Goal: Navigation & Orientation: Find specific page/section

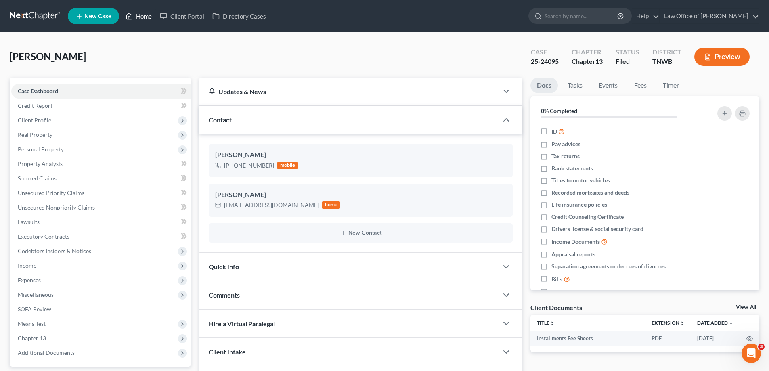
click at [144, 18] on link "Home" at bounding box center [138, 16] width 34 height 15
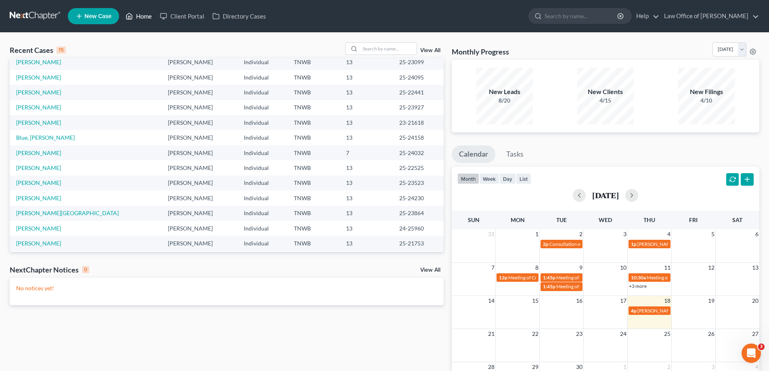
scroll to position [55, 0]
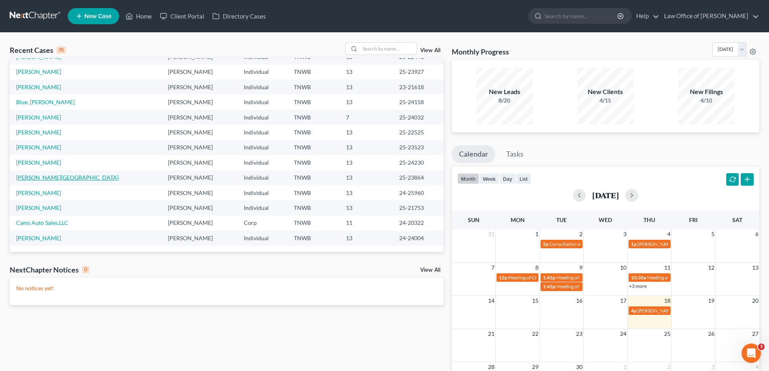
click at [40, 178] on link "[PERSON_NAME][GEOGRAPHIC_DATA]" at bounding box center [67, 177] width 102 height 7
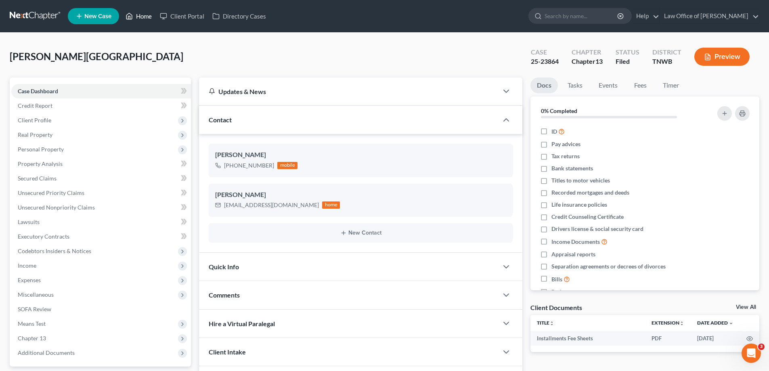
click at [140, 17] on link "Home" at bounding box center [138, 16] width 34 height 15
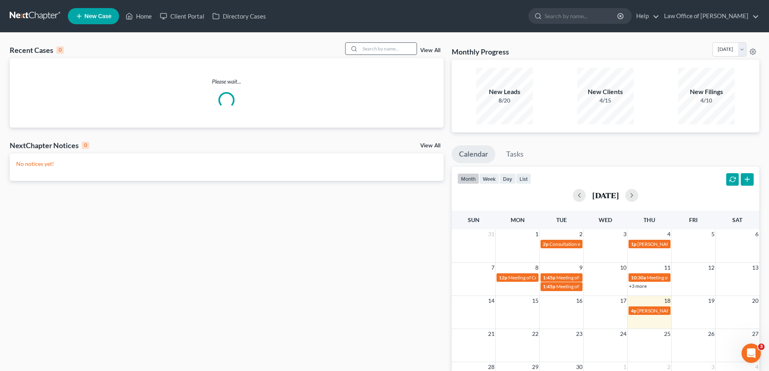
click at [376, 47] on input "search" at bounding box center [388, 49] width 56 height 12
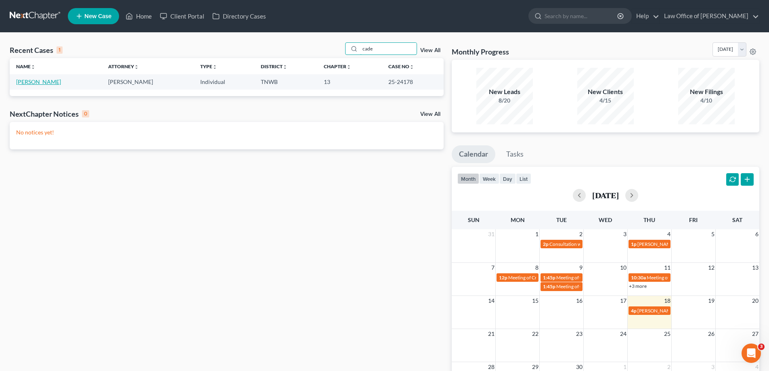
type input "cade"
click at [46, 82] on link "[PERSON_NAME]" at bounding box center [38, 81] width 45 height 7
